Goal: Use online tool/utility: Utilize a website feature to perform a specific function

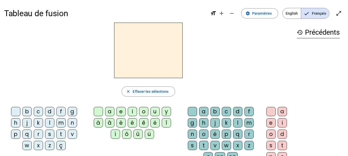
click at [62, 113] on div "f" at bounding box center [60, 111] width 9 height 9
click at [112, 114] on div "a" at bounding box center [109, 111] width 9 height 9
click at [249, 124] on div "m" at bounding box center [248, 123] width 9 height 9
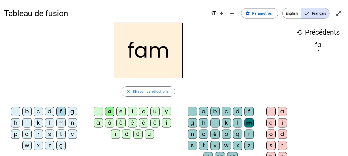
click at [130, 58] on h2 "fam" at bounding box center [148, 51] width 69 height 56
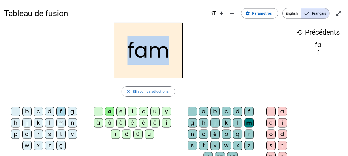
drag, startPoint x: 130, startPoint y: 56, endPoint x: 176, endPoint y: 60, distance: 46.3
click at [176, 60] on h2 "fam" at bounding box center [148, 51] width 69 height 56
click at [130, 60] on h2 "fam" at bounding box center [148, 51] width 69 height 56
click at [123, 69] on h2 "fam" at bounding box center [148, 51] width 69 height 56
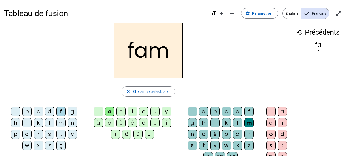
click at [61, 111] on div "f" at bounding box center [60, 111] width 9 height 9
click at [73, 111] on div "g" at bounding box center [72, 111] width 9 height 9
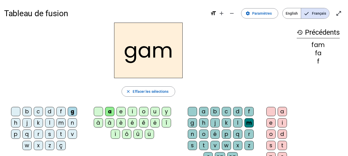
click at [129, 53] on h2 "gam" at bounding box center [148, 51] width 69 height 56
click at [73, 123] on div "n" at bounding box center [72, 123] width 9 height 9
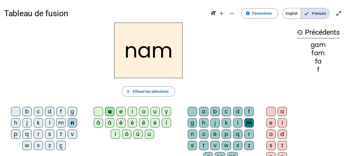
click at [142, 54] on h2 "nam" at bounding box center [148, 51] width 69 height 56
drag, startPoint x: 144, startPoint y: 54, endPoint x: 148, endPoint y: 53, distance: 4.2
click at [148, 53] on h2 "nam" at bounding box center [148, 51] width 69 height 56
click at [133, 111] on div "i" at bounding box center [132, 111] width 9 height 9
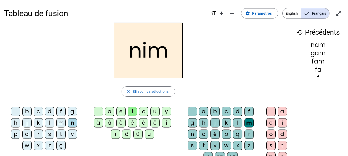
drag, startPoint x: 170, startPoint y: 56, endPoint x: 160, endPoint y: 57, distance: 9.8
click at [160, 57] on h2 "nim" at bounding box center [148, 51] width 69 height 56
click at [153, 57] on h2 "nim" at bounding box center [148, 51] width 69 height 56
drag, startPoint x: 148, startPoint y: 58, endPoint x: 166, endPoint y: 59, distance: 17.6
click at [166, 59] on h2 "nim" at bounding box center [148, 51] width 69 height 56
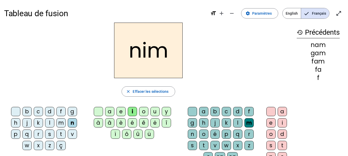
click at [224, 134] on div "p" at bounding box center [226, 134] width 9 height 9
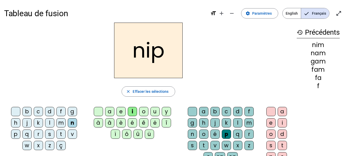
click at [217, 80] on div "nip close Effacer les sélections b c d f g h j k l m n p q r s t v w x z ç a e …" at bounding box center [148, 106] width 289 height 166
click at [128, 92] on mat-icon "close" at bounding box center [128, 91] width 5 height 5
